Goal: Find contact information: Find contact information

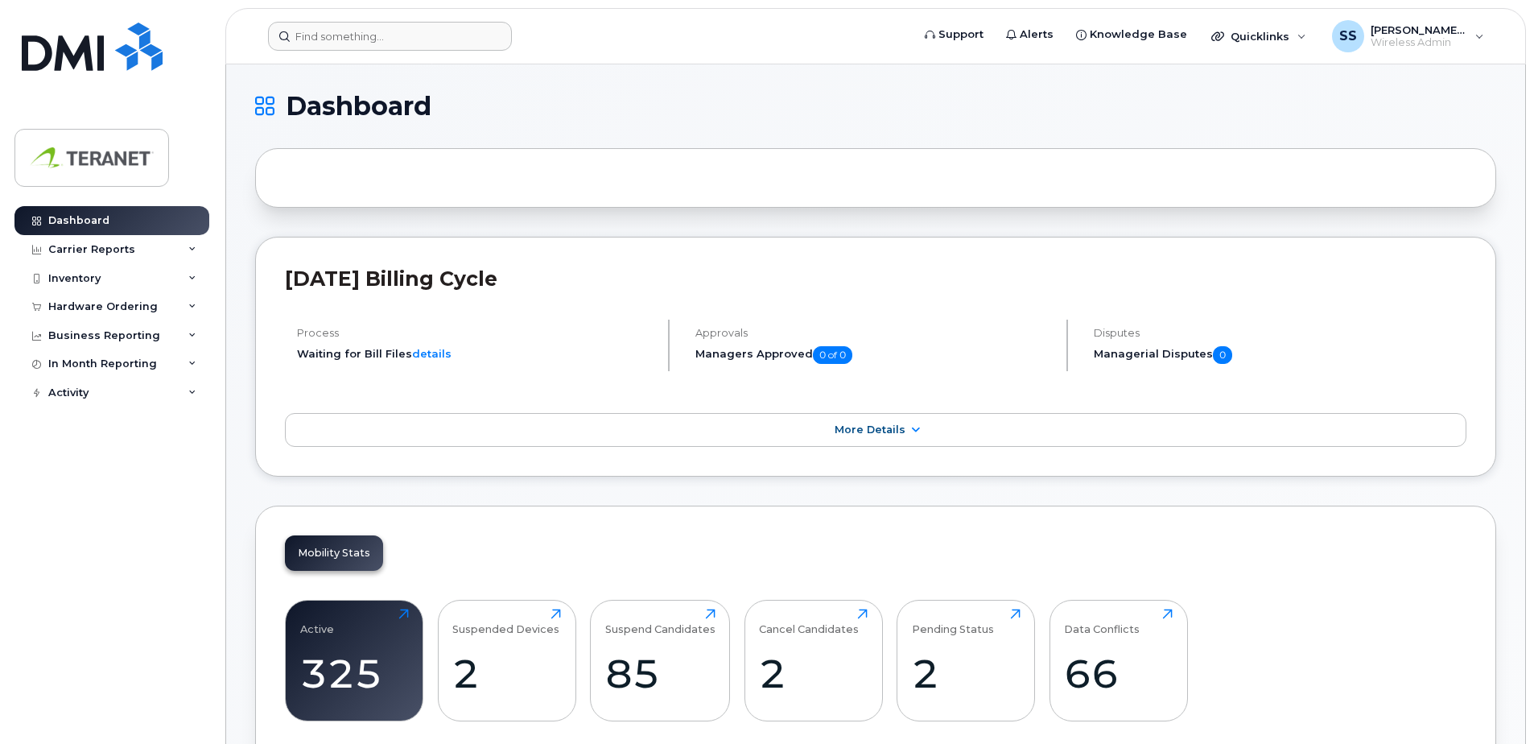
drag, startPoint x: 400, startPoint y: 14, endPoint x: 394, endPoint y: 39, distance: 26.4
click at [400, 14] on header "Support Alerts Knowledge Base Quicklinks Suspend / Cancel Device Change SIM Car…" at bounding box center [875, 36] width 1300 height 56
click at [394, 39] on input at bounding box center [390, 36] width 244 height 29
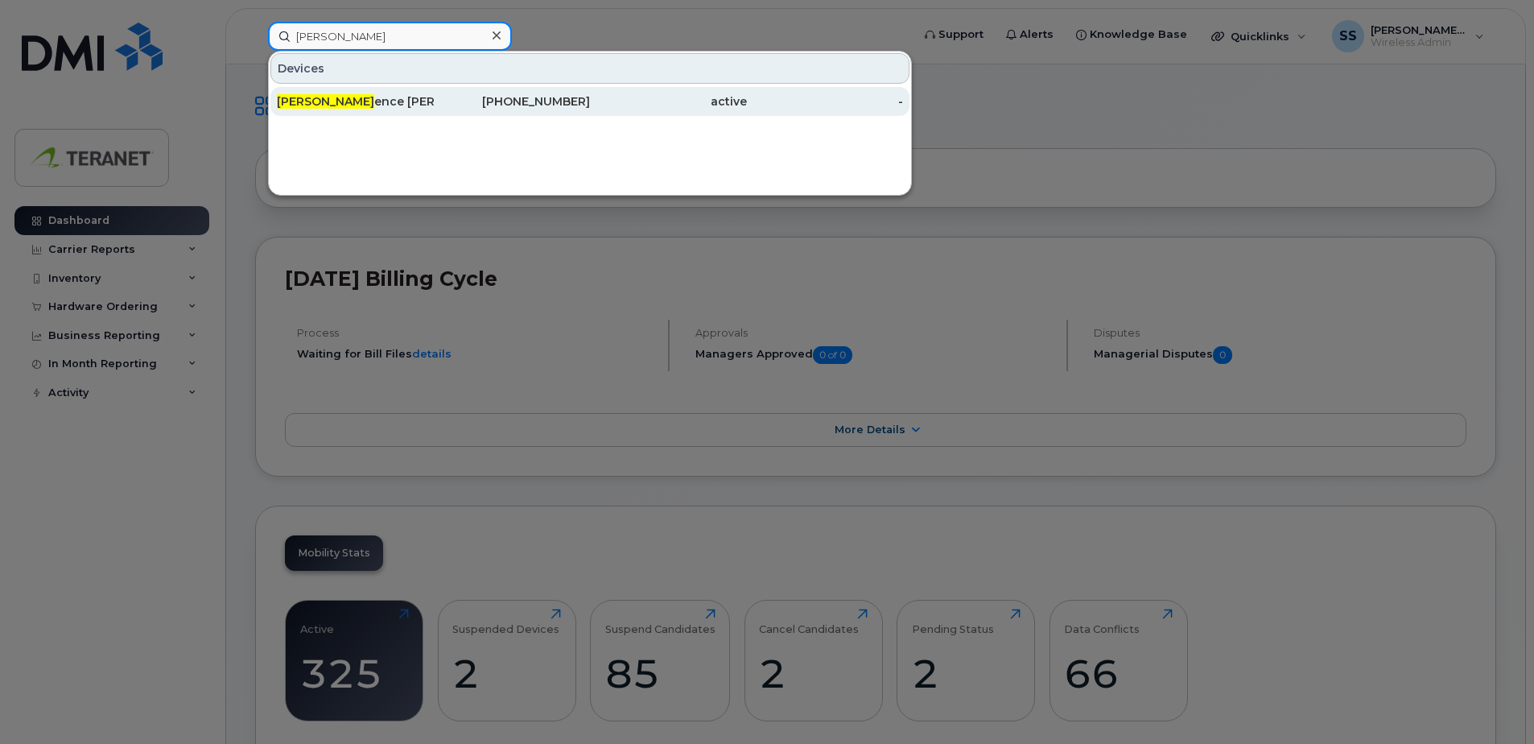
type input "clem"
click at [594, 101] on div "active" at bounding box center [668, 101] width 157 height 16
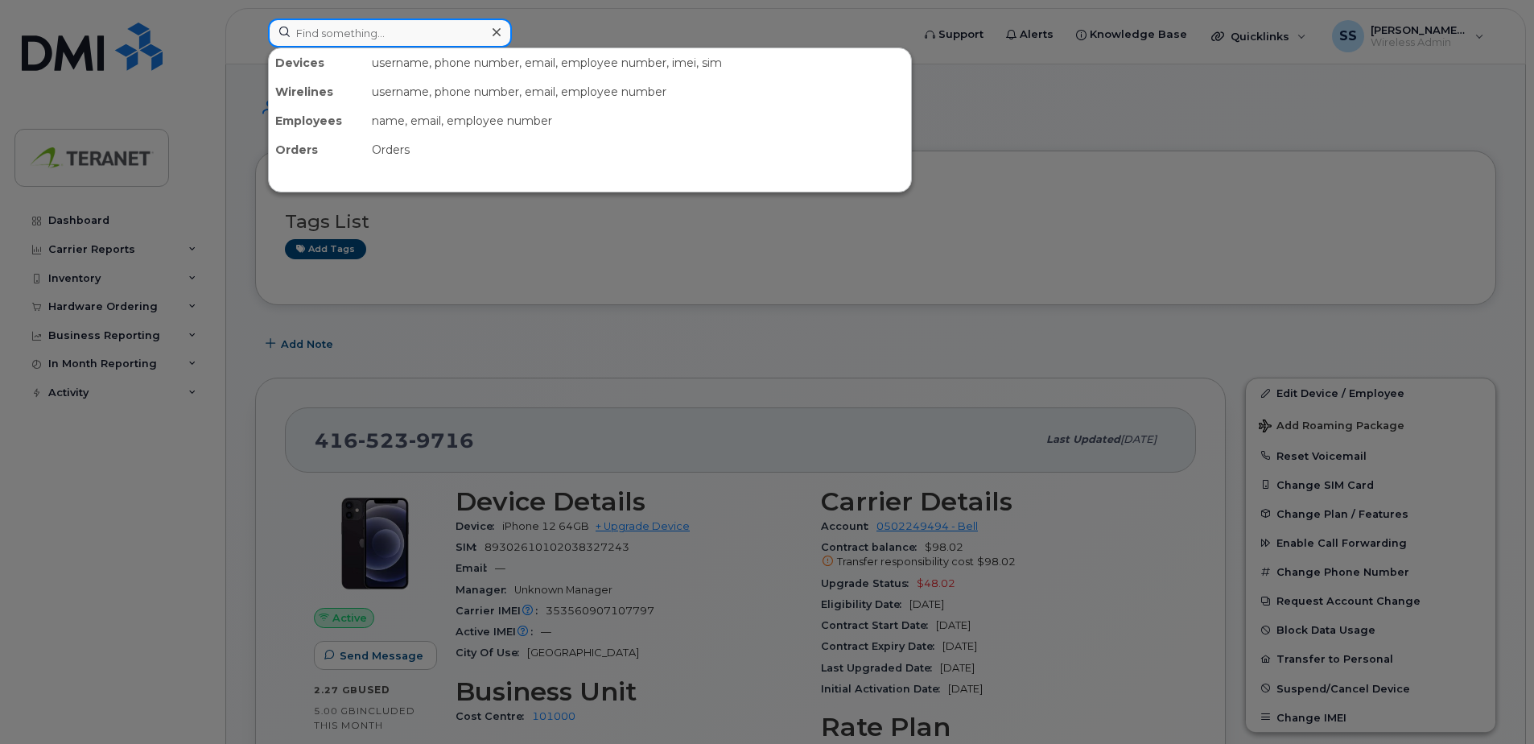
click at [383, 27] on input at bounding box center [390, 33] width 244 height 29
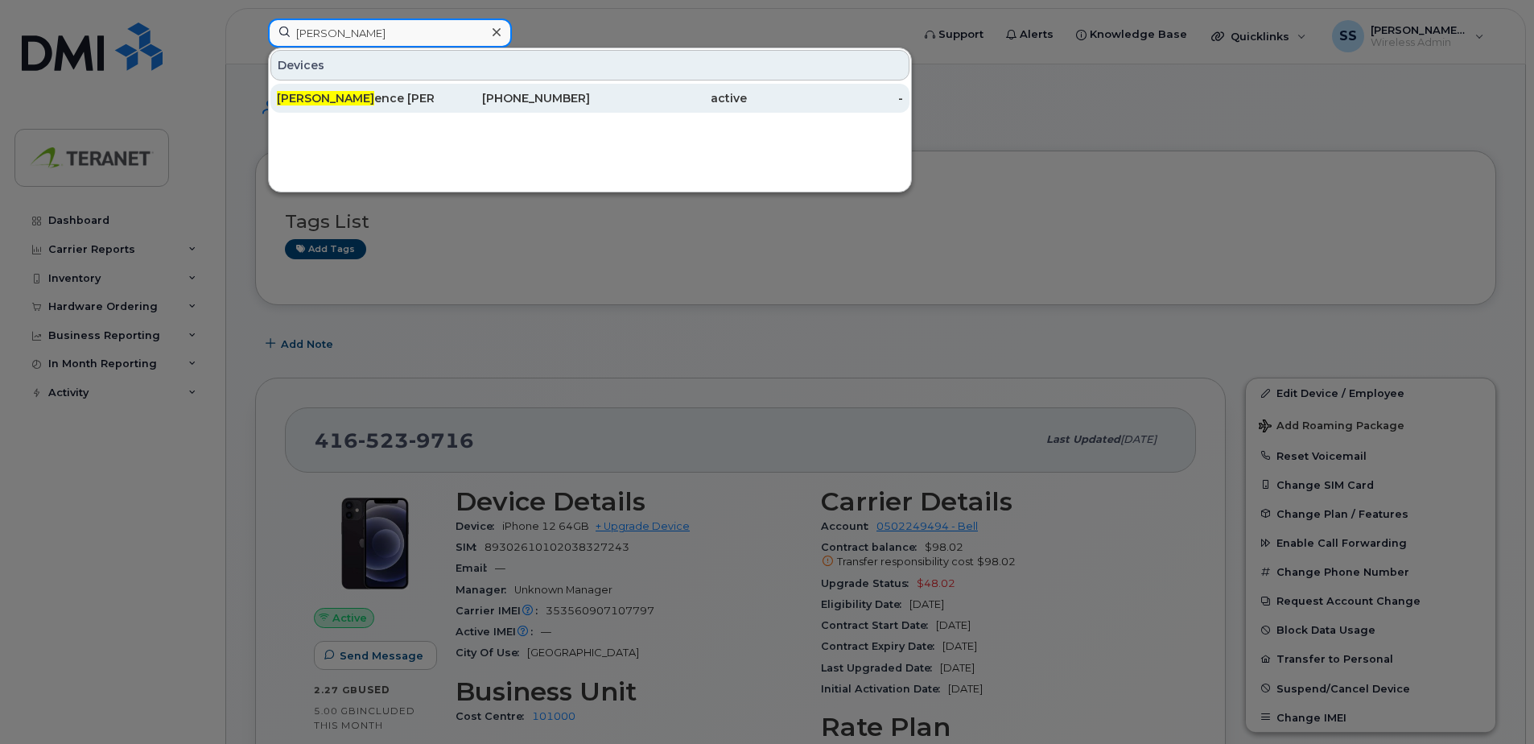
type input "clem"
drag, startPoint x: 567, startPoint y: 112, endPoint x: 597, endPoint y: 110, distance: 29.8
click at [567, 112] on div "416-523-9716" at bounding box center [512, 98] width 157 height 29
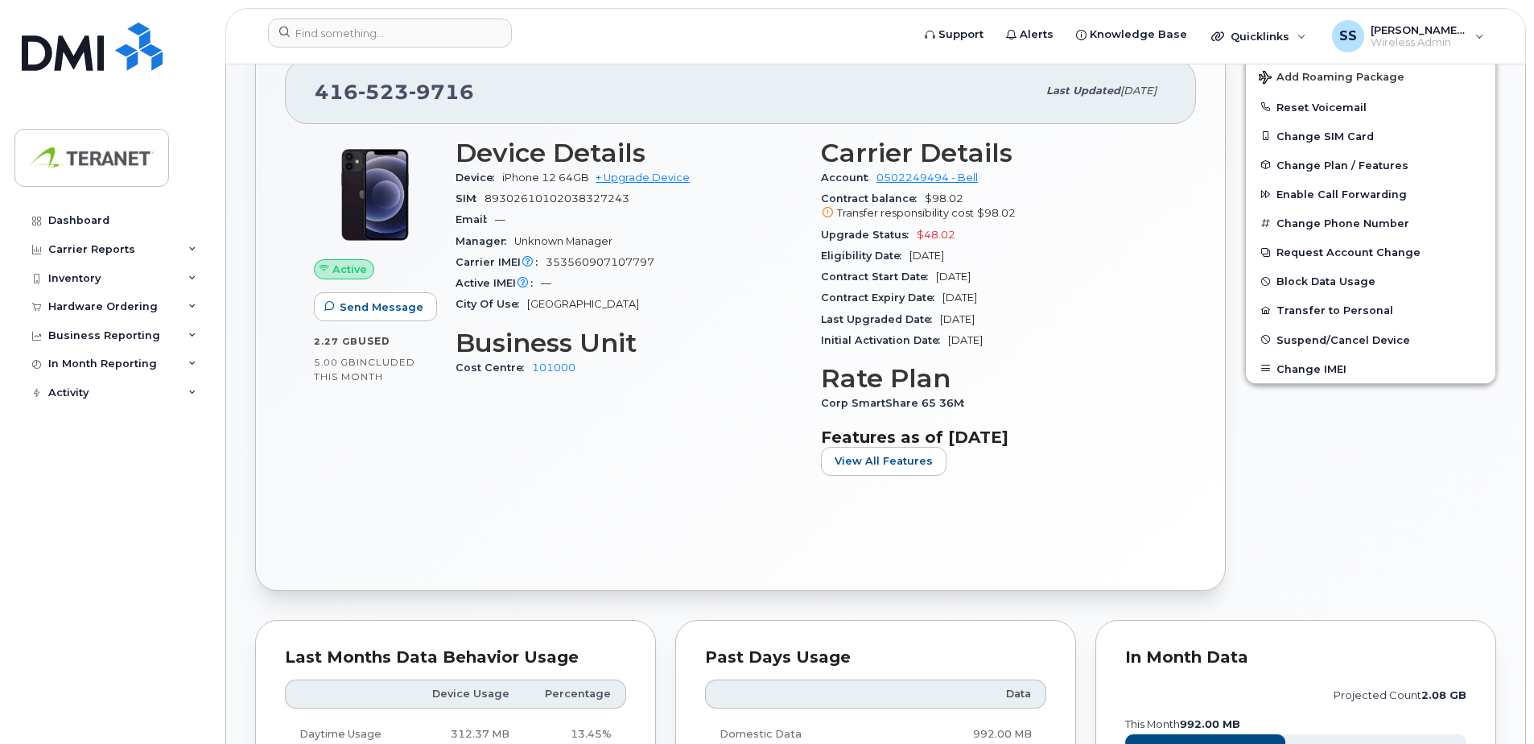
scroll to position [322, 0]
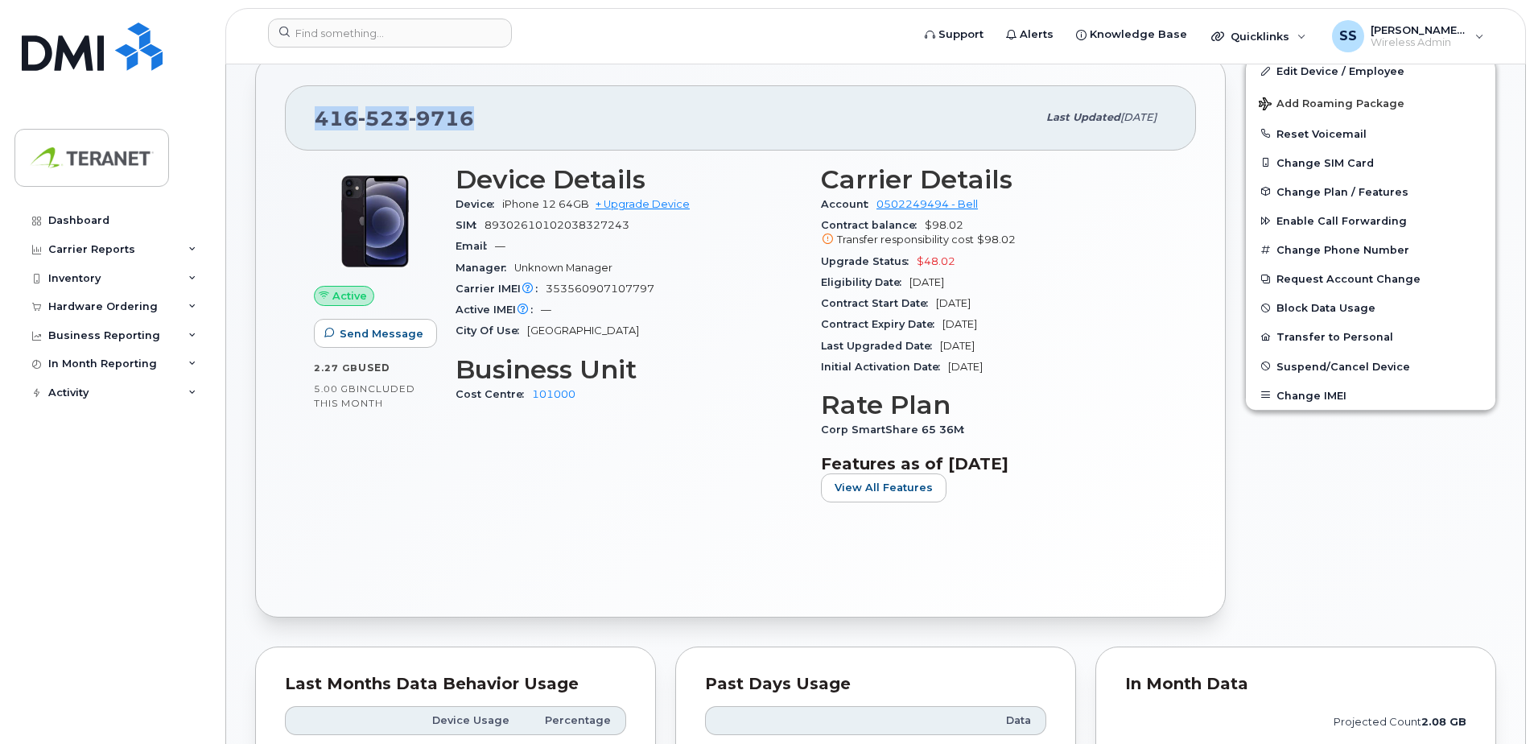
drag, startPoint x: 316, startPoint y: 117, endPoint x: 522, endPoint y: 99, distance: 206.8
click at [522, 99] on div "[PHONE_NUMBER] Last updated [DATE]" at bounding box center [740, 117] width 911 height 64
copy span "[PHONE_NUMBER]"
